Goal: Information Seeking & Learning: Learn about a topic

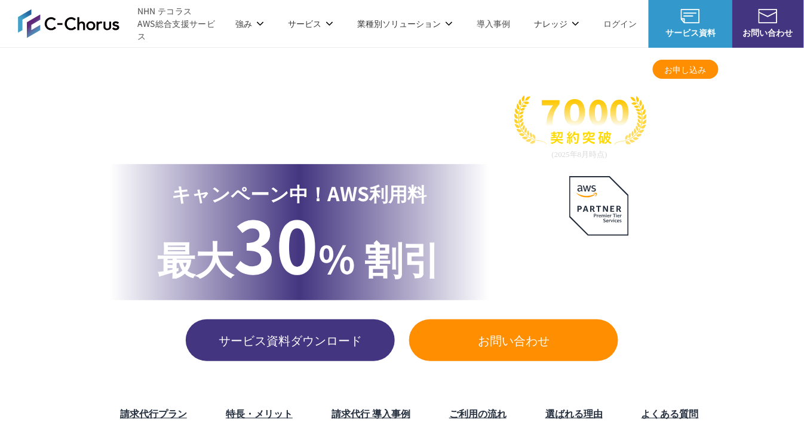
click at [84, 25] on img at bounding box center [69, 23] width 102 height 29
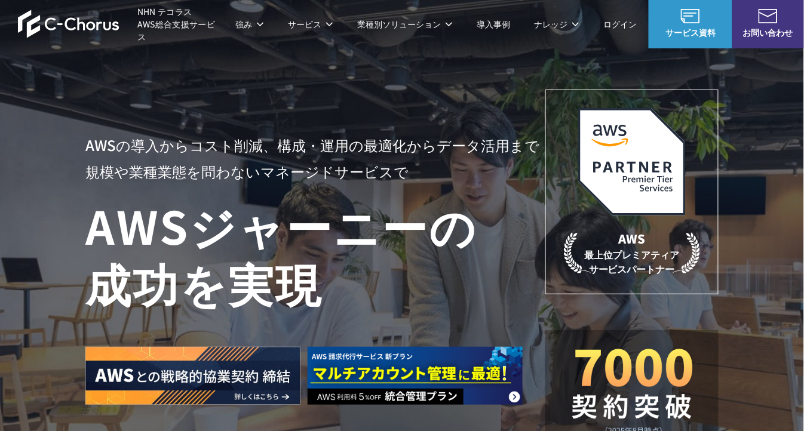
click at [156, 97] on link "AWS請求代行サービス" at bounding box center [137, 102] width 84 height 12
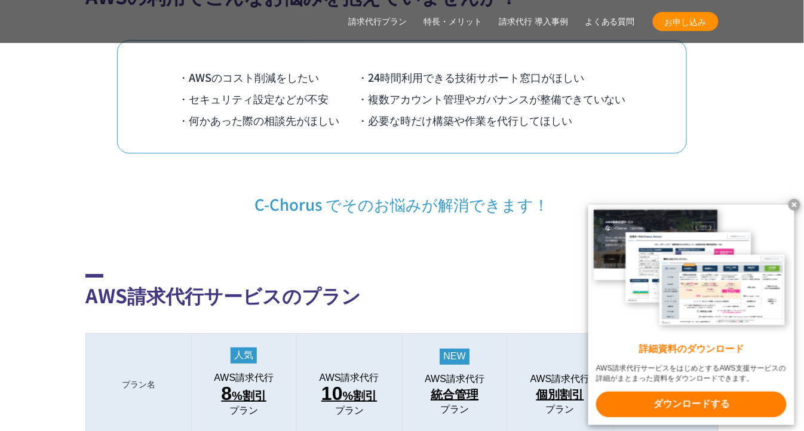
scroll to position [1112, 0]
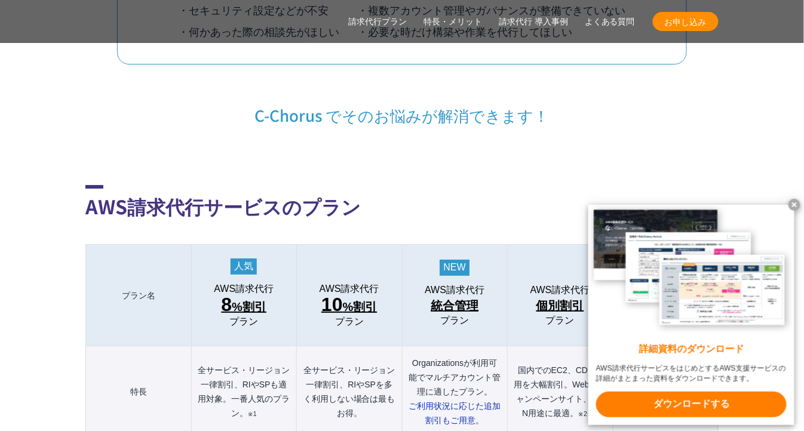
click at [794, 201] on x-t at bounding box center [794, 205] width 12 height 12
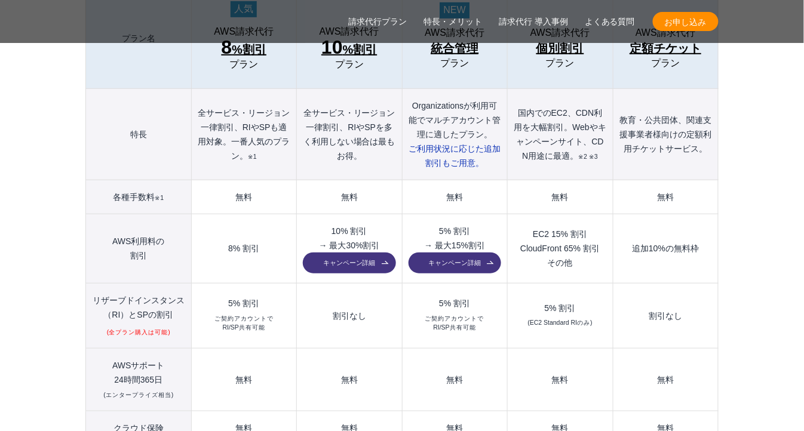
scroll to position [1377, 0]
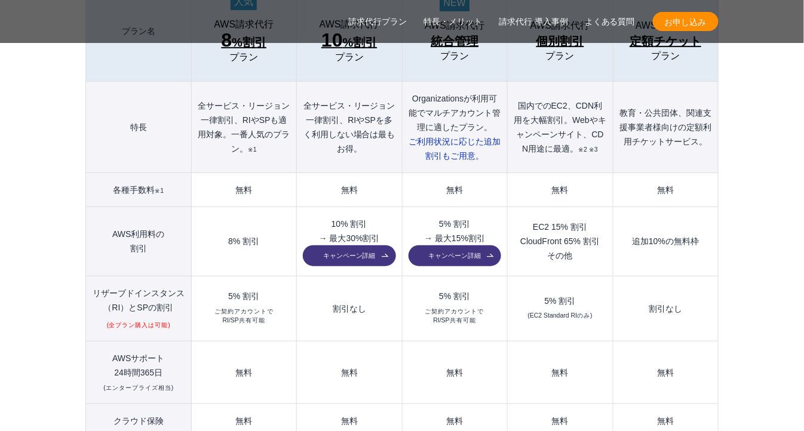
click at [379, 245] on link "キャンペーン詳細" at bounding box center [349, 255] width 93 height 21
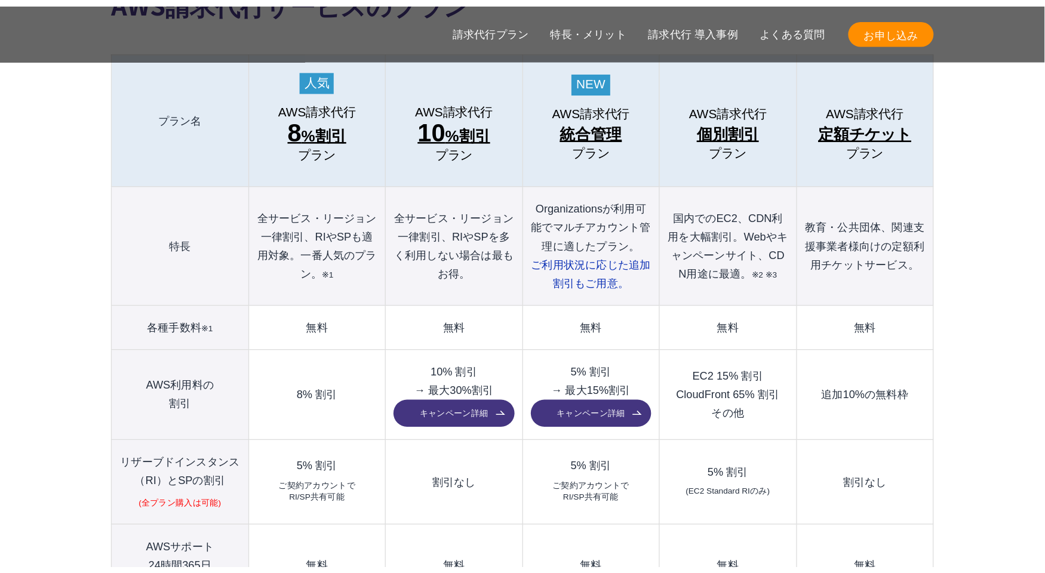
scroll to position [1348, 0]
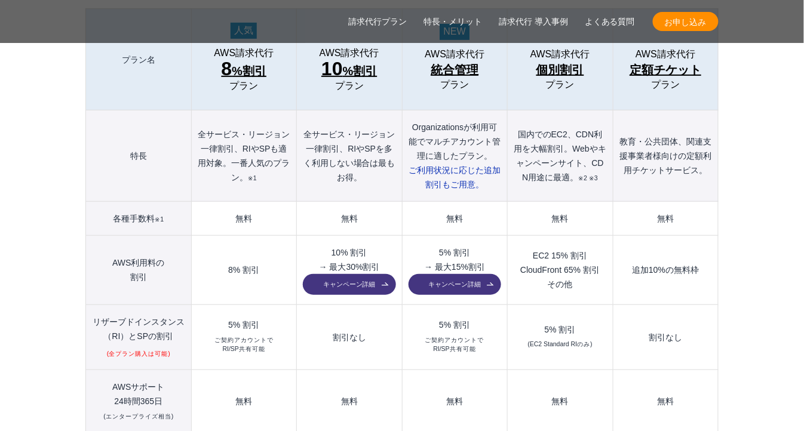
click at [247, 123] on th "全サービス・リージョン一律割引、RIやSPも適用対象。一番人気のプラン。 ※1" at bounding box center [243, 155] width 105 height 91
drag, startPoint x: 247, startPoint y: 123, endPoint x: 259, endPoint y: 122, distance: 12.0
click at [259, 122] on th "全サービス・リージョン一律割引、RIやSPも適用対象。一番人気のプラン。 ※1" at bounding box center [243, 155] width 105 height 91
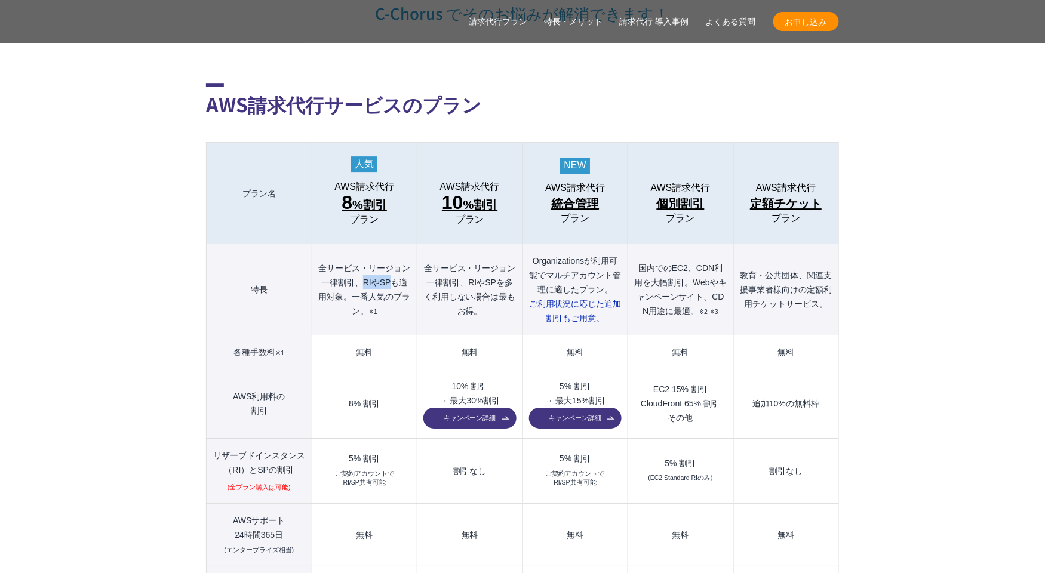
scroll to position [1217, 0]
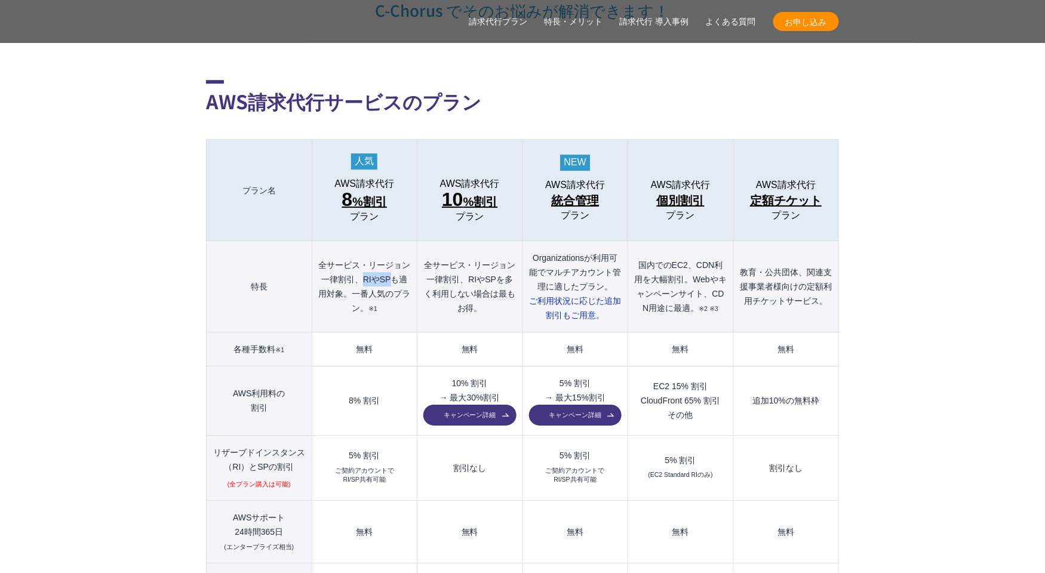
click at [456, 405] on link "キャンペーン詳細" at bounding box center [469, 415] width 93 height 21
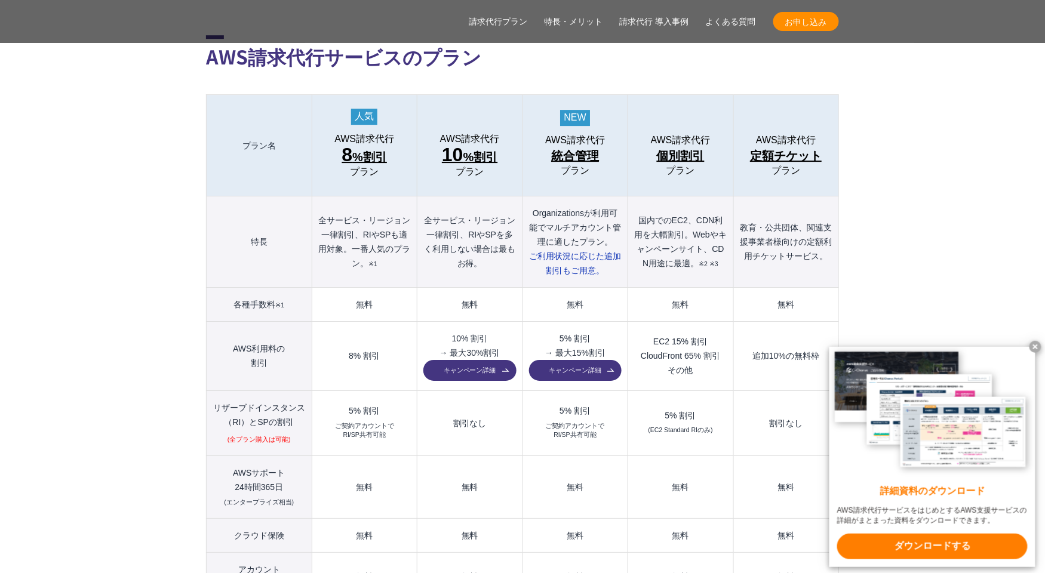
scroll to position [1286, 0]
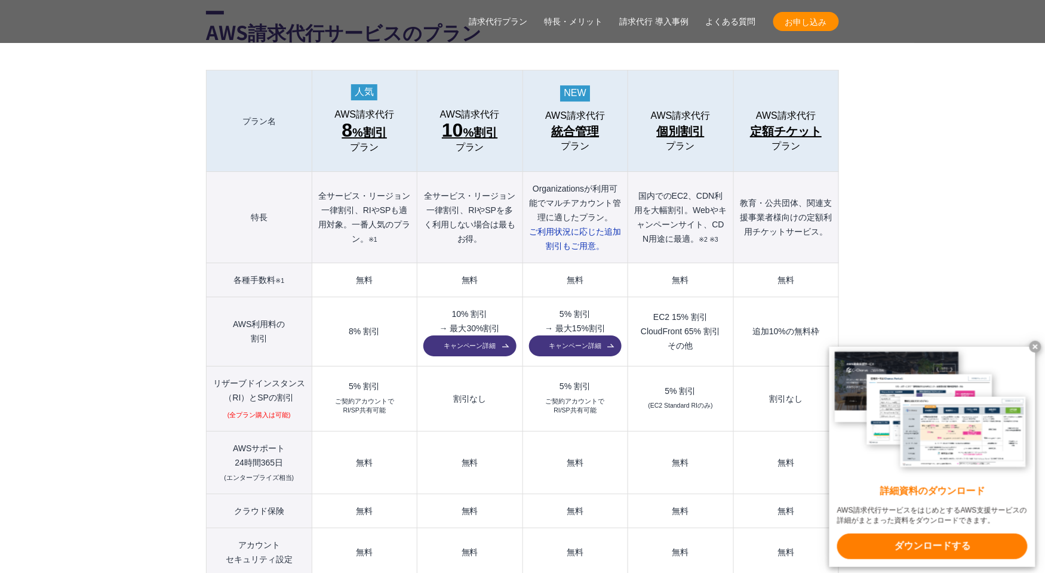
click at [555, 172] on th "Organizationsが利用可能でマルチアカウント管理に適したプラン。 ご利用状況に応じた 追加割引もご用意。" at bounding box center [575, 217] width 105 height 91
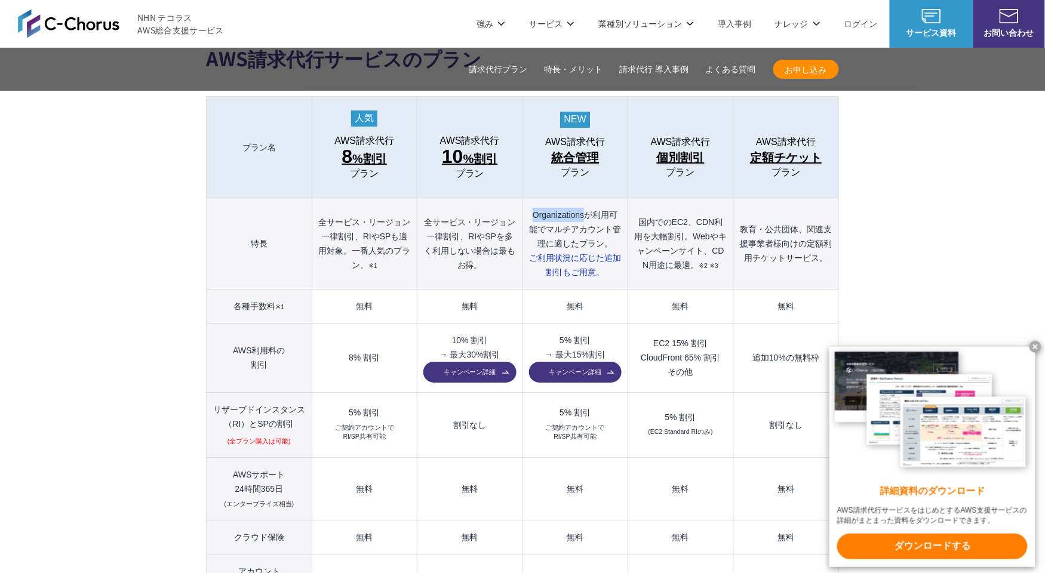
scroll to position [1259, 0]
click at [576, 199] on th "Organizationsが利用可能でマルチアカウント管理に適したプラン。 ご利用状況に応じた 追加割引もご用意。" at bounding box center [575, 244] width 105 height 91
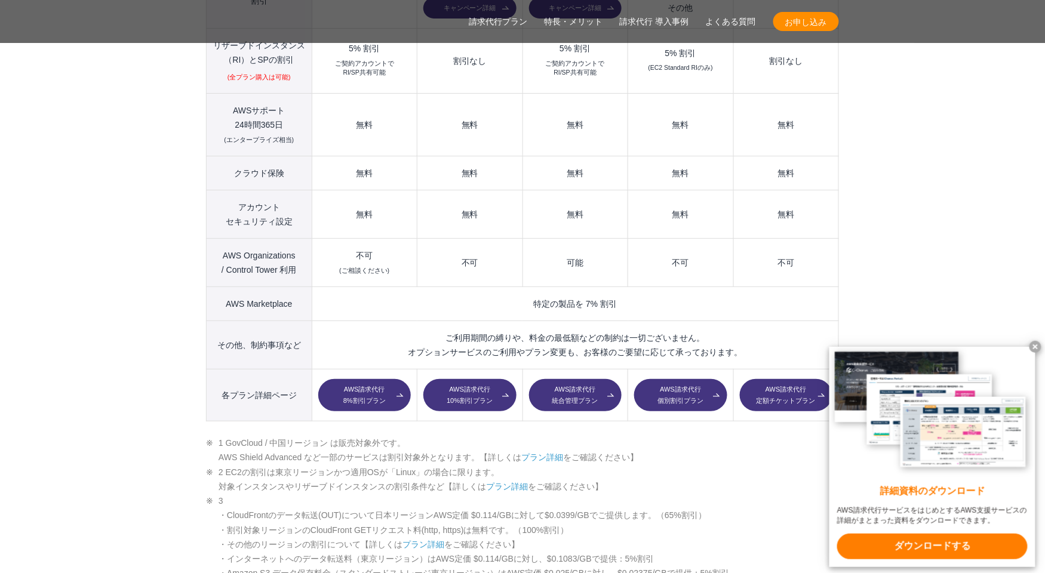
scroll to position [1627, 0]
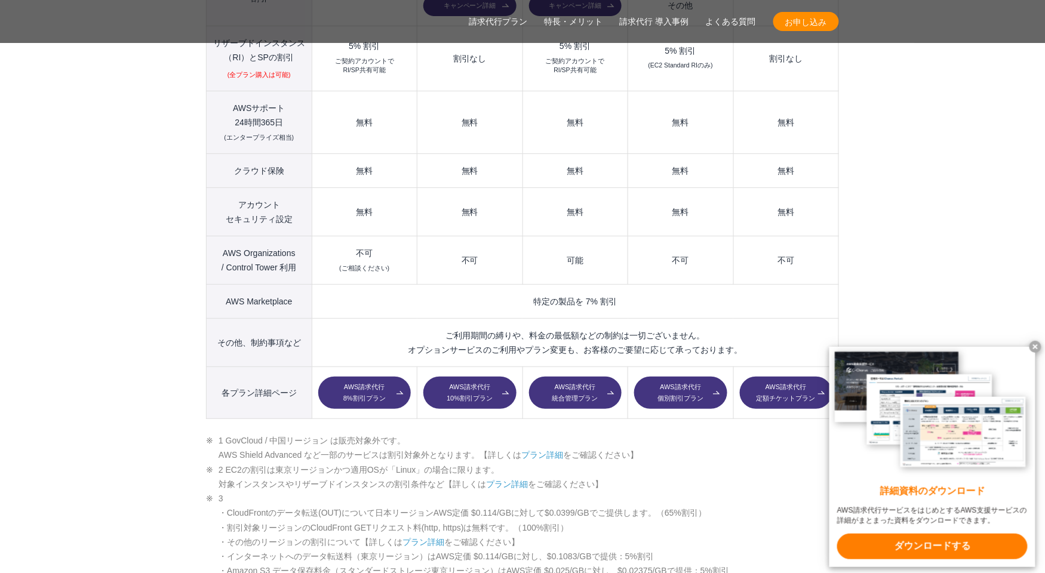
click at [153, 334] on section "AWS請求代行サービスのプラン 多様なニーズに対応したオススメのプラン プラン名 AWS請求代行 8 %割引 プラン AWS請求代行 10 %割引 プラン A…" at bounding box center [522, 520] width 1045 height 1890
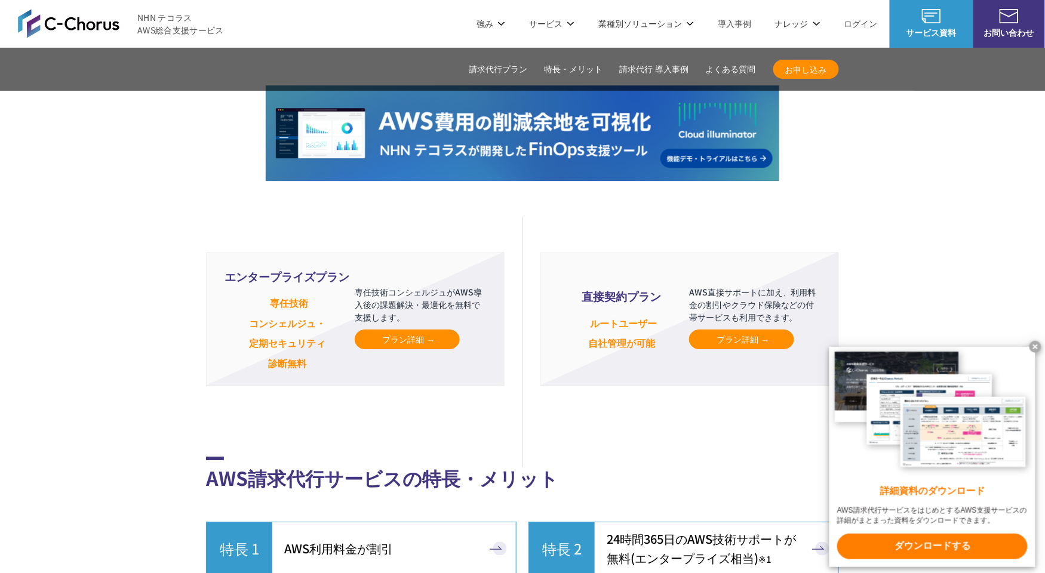
scroll to position [2667, 0]
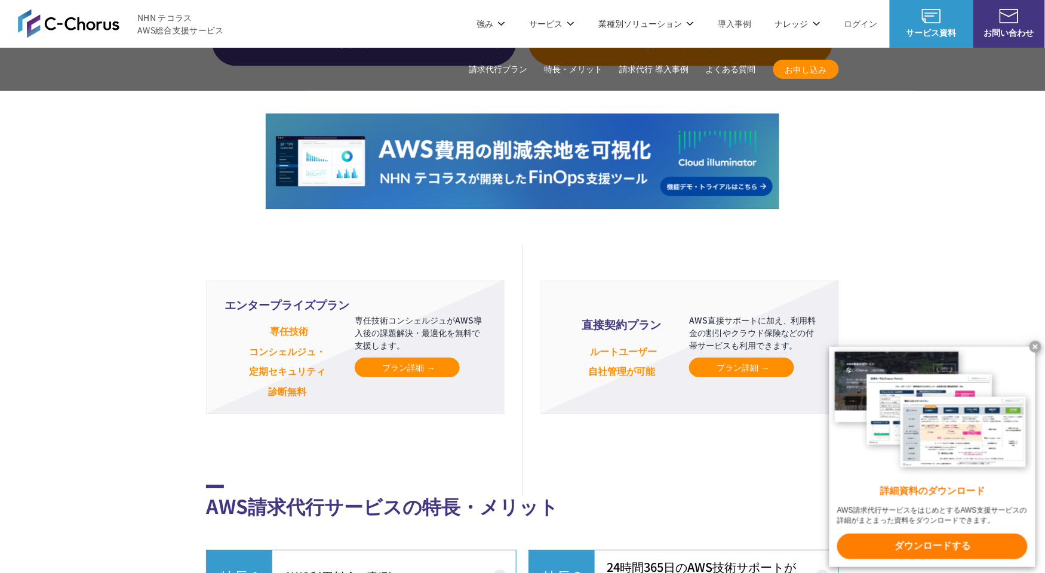
click at [426, 314] on p "専任技術コンシェルジュがAWS導入後の課題解決・最適化を無料で支援します。" at bounding box center [420, 333] width 131 height 38
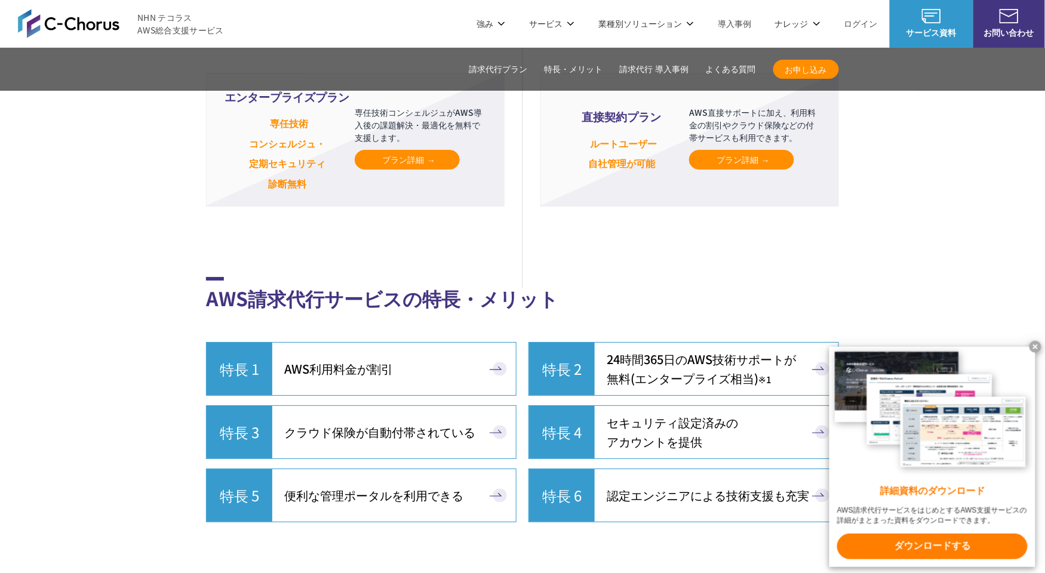
scroll to position [2721, 0]
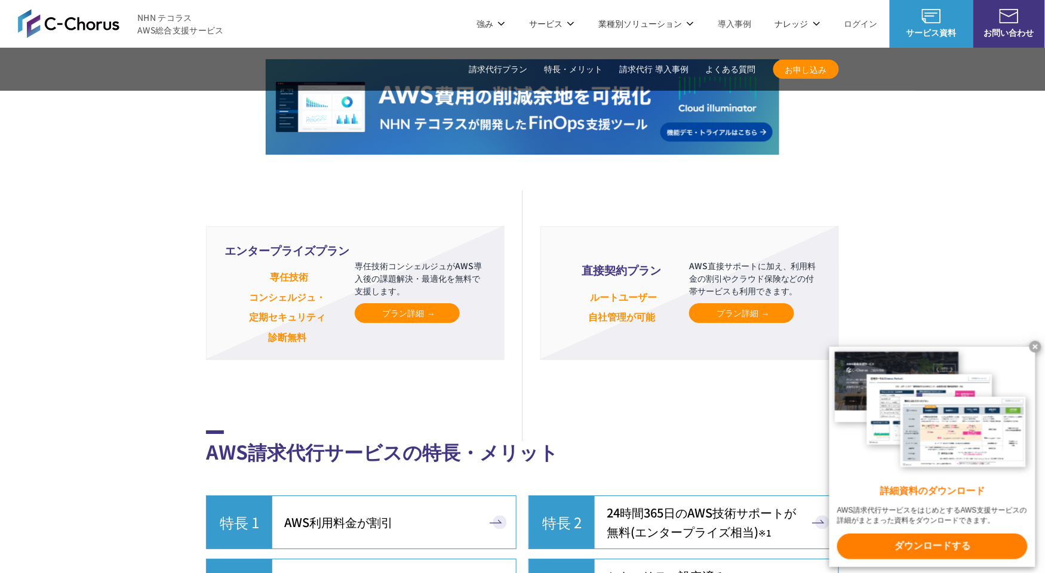
click at [726, 307] on span "プラン詳細" at bounding box center [742, 313] width 50 height 13
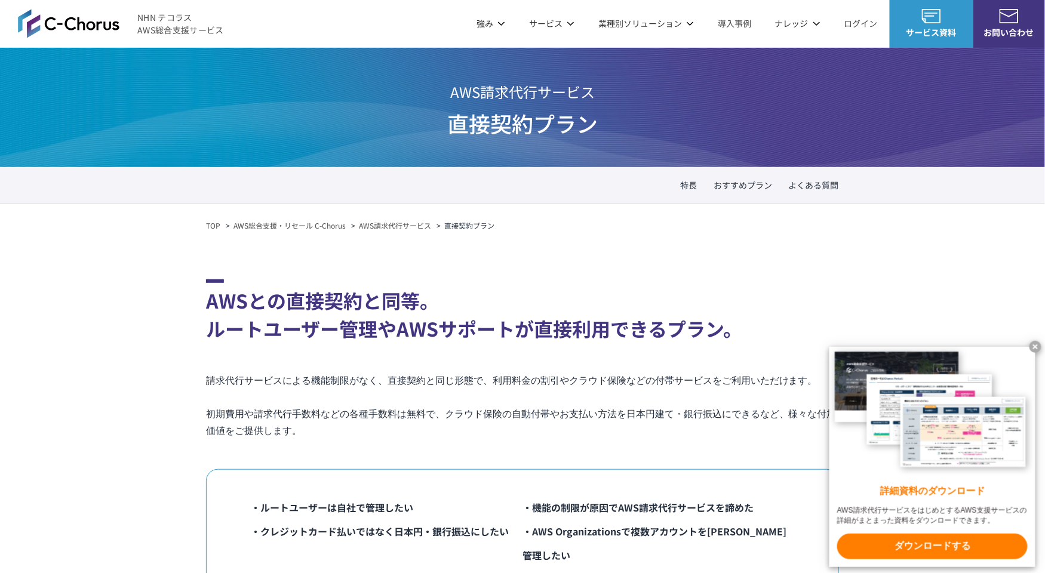
click at [1036, 342] on x-t at bounding box center [1036, 347] width 12 height 12
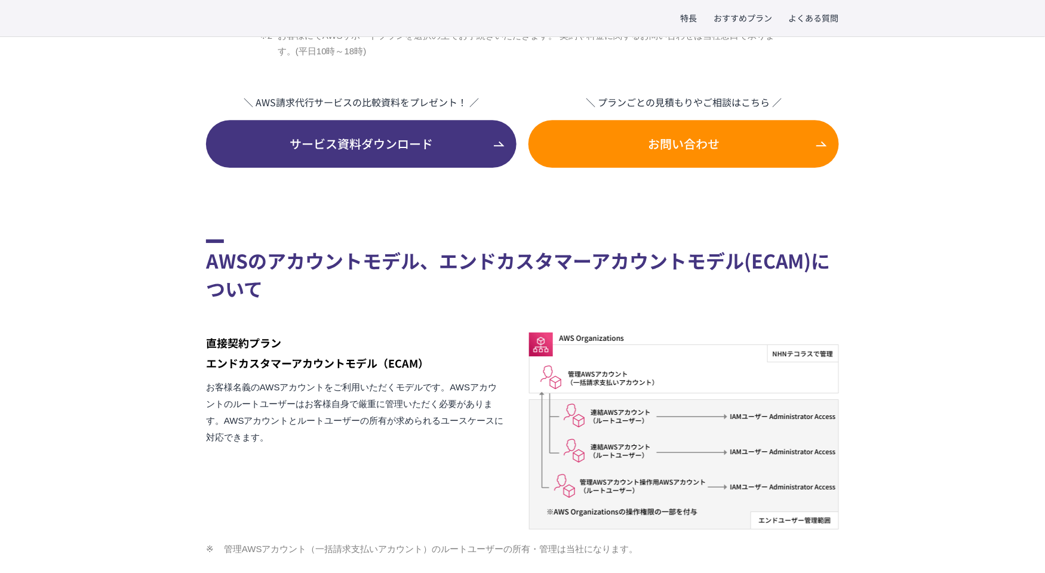
scroll to position [1230, 0]
